Goal: Task Accomplishment & Management: Complete application form

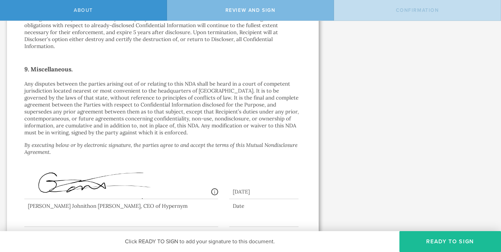
scroll to position [592, 0]
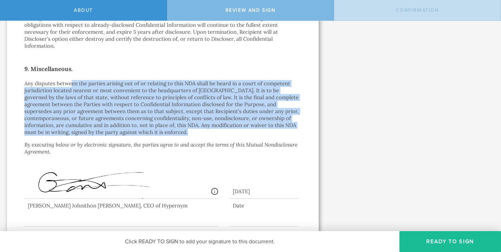
drag, startPoint x: 71, startPoint y: 80, endPoint x: 119, endPoint y: 131, distance: 70.4
click at [117, 128] on p "Any disputes between the parties arising out of or relating to this NDA shall b…" at bounding box center [162, 108] width 277 height 56
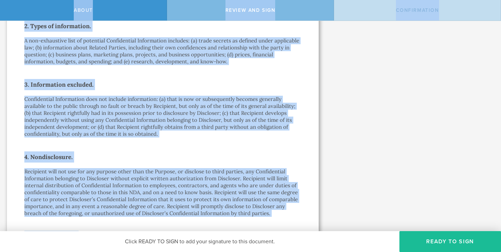
scroll to position [0, 0]
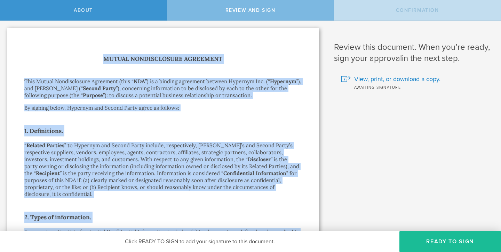
drag, startPoint x: 59, startPoint y: 147, endPoint x: 34, endPoint y: 63, distance: 87.9
copy div "Loremi Dolorsitametc Adipiscin Elit Seddoe Temporincidid Utlaboree (dolo “ MAG …"
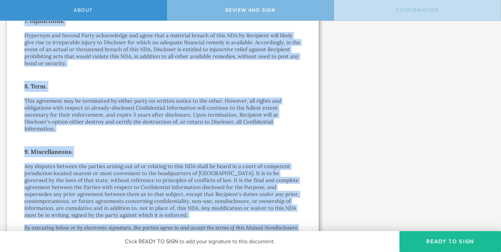
scroll to position [617, 0]
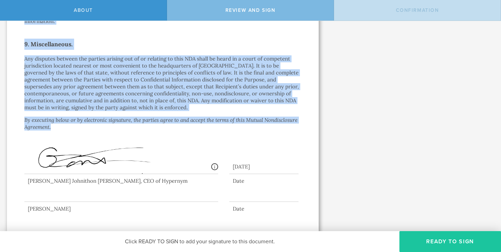
click at [448, 241] on button "Ready to Sign" at bounding box center [450, 241] width 102 height 21
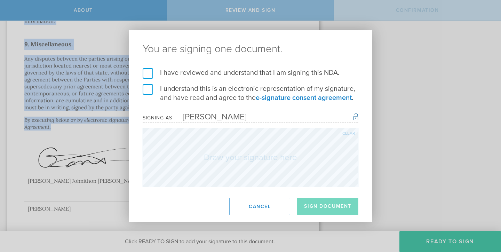
click at [151, 73] on label "I have reviewed and understand that I am signing this NDA." at bounding box center [251, 72] width 216 height 9
click at [0, 0] on input "I have reviewed and understand that I am signing this NDA." at bounding box center [0, 0] width 0 height 0
click at [149, 93] on label "I understand this is an electronic representation of my signature, and have rea…" at bounding box center [251, 93] width 216 height 18
click at [0, 0] on input "I understand this is an electronic representation of my signature, and have rea…" at bounding box center [0, 0] width 0 height 0
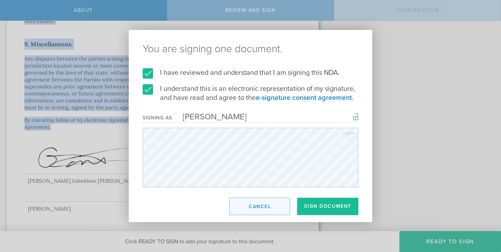
click at [262, 204] on button "Cancel" at bounding box center [259, 206] width 61 height 17
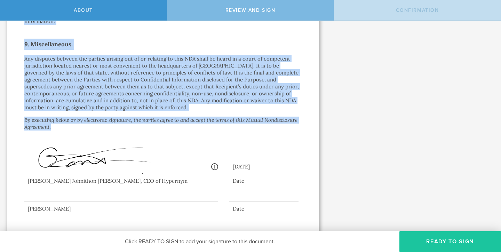
click at [430, 238] on button "Ready to Sign" at bounding box center [450, 241] width 102 height 21
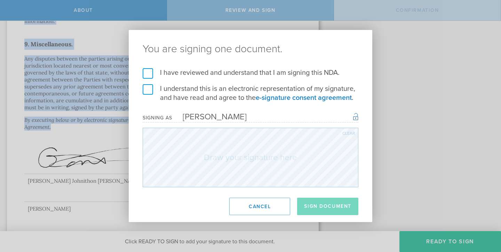
click at [149, 73] on label "I have reviewed and understand that I am signing this NDA." at bounding box center [251, 72] width 216 height 9
click at [0, 0] on input "I have reviewed and understand that I am signing this NDA." at bounding box center [0, 0] width 0 height 0
click at [149, 93] on label "I understand this is an electronic representation of my signature, and have rea…" at bounding box center [251, 93] width 216 height 18
click at [0, 0] on input "I understand this is an electronic representation of my signature, and have rea…" at bounding box center [0, 0] width 0 height 0
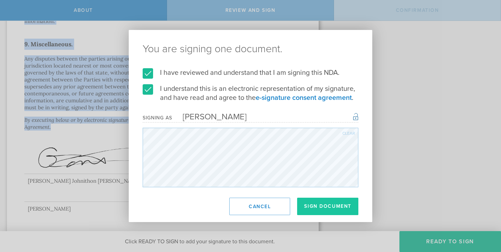
click at [334, 201] on button "Sign Document" at bounding box center [327, 206] width 61 height 17
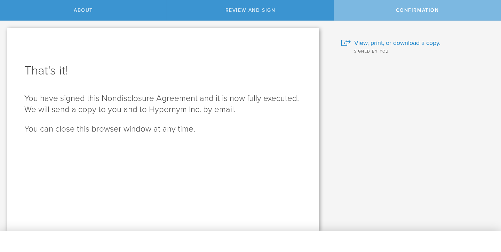
scroll to position [0, 0]
click at [186, 97] on p "You have signed this Nondisclosure Agreement and it is now fully executed. We w…" at bounding box center [162, 104] width 277 height 22
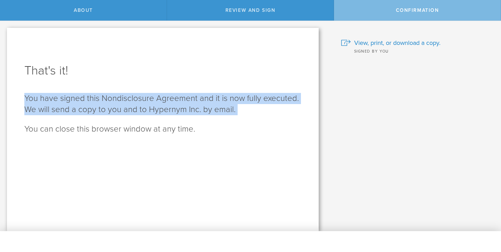
click at [186, 97] on p "You have signed this Nondisclosure Agreement and it is now fully executed. We w…" at bounding box center [162, 104] width 277 height 22
click at [184, 100] on p "You have signed this Nondisclosure Agreement and it is now fully executed. We w…" at bounding box center [162, 104] width 277 height 22
